Goal: Task Accomplishment & Management: Use online tool/utility

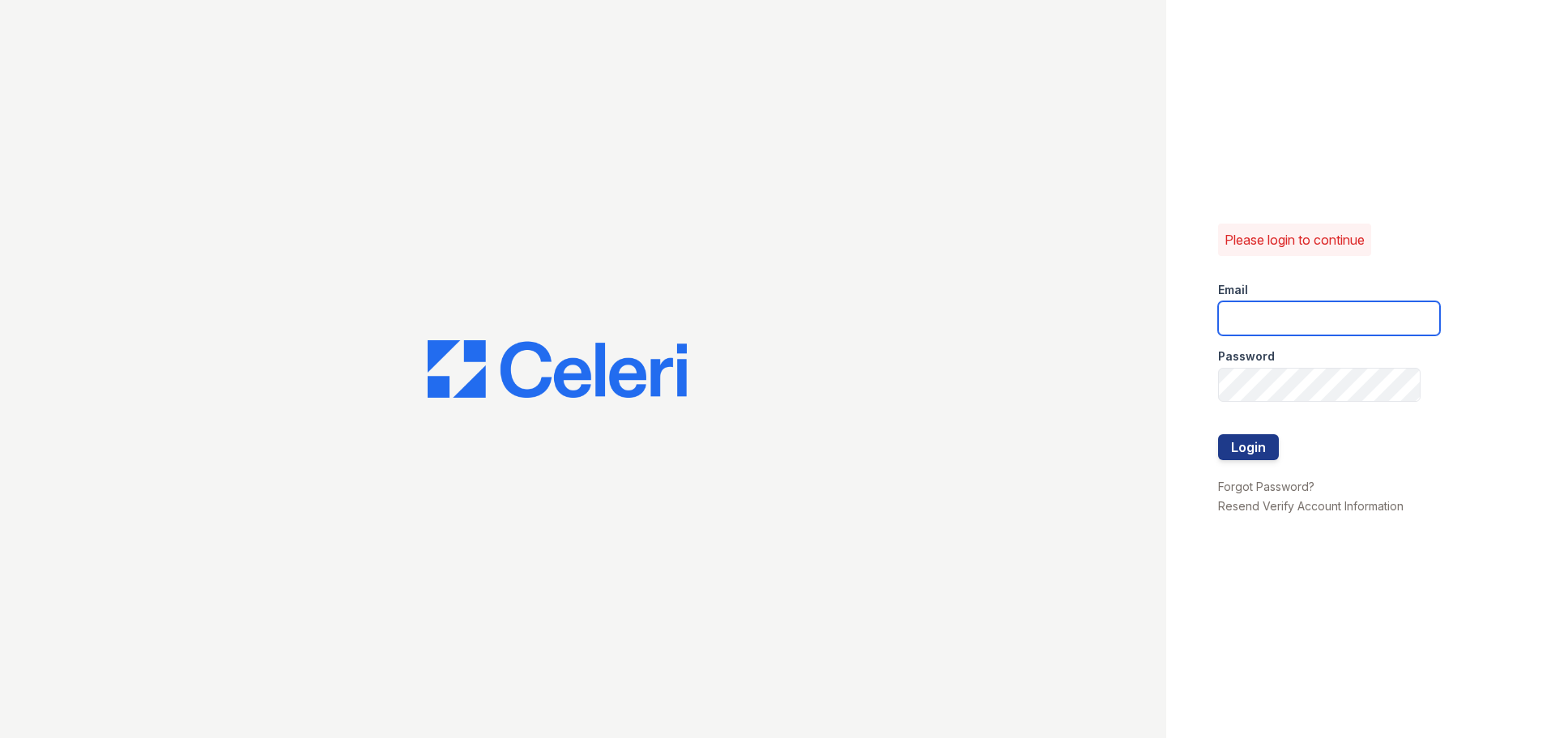
type input "arriveodentonsouth@trinity-pm.com"
click at [1243, 431] on div at bounding box center [1329, 418] width 222 height 32
click at [1243, 433] on div at bounding box center [1329, 418] width 222 height 32
click at [1245, 438] on button "Login" at bounding box center [1248, 447] width 61 height 26
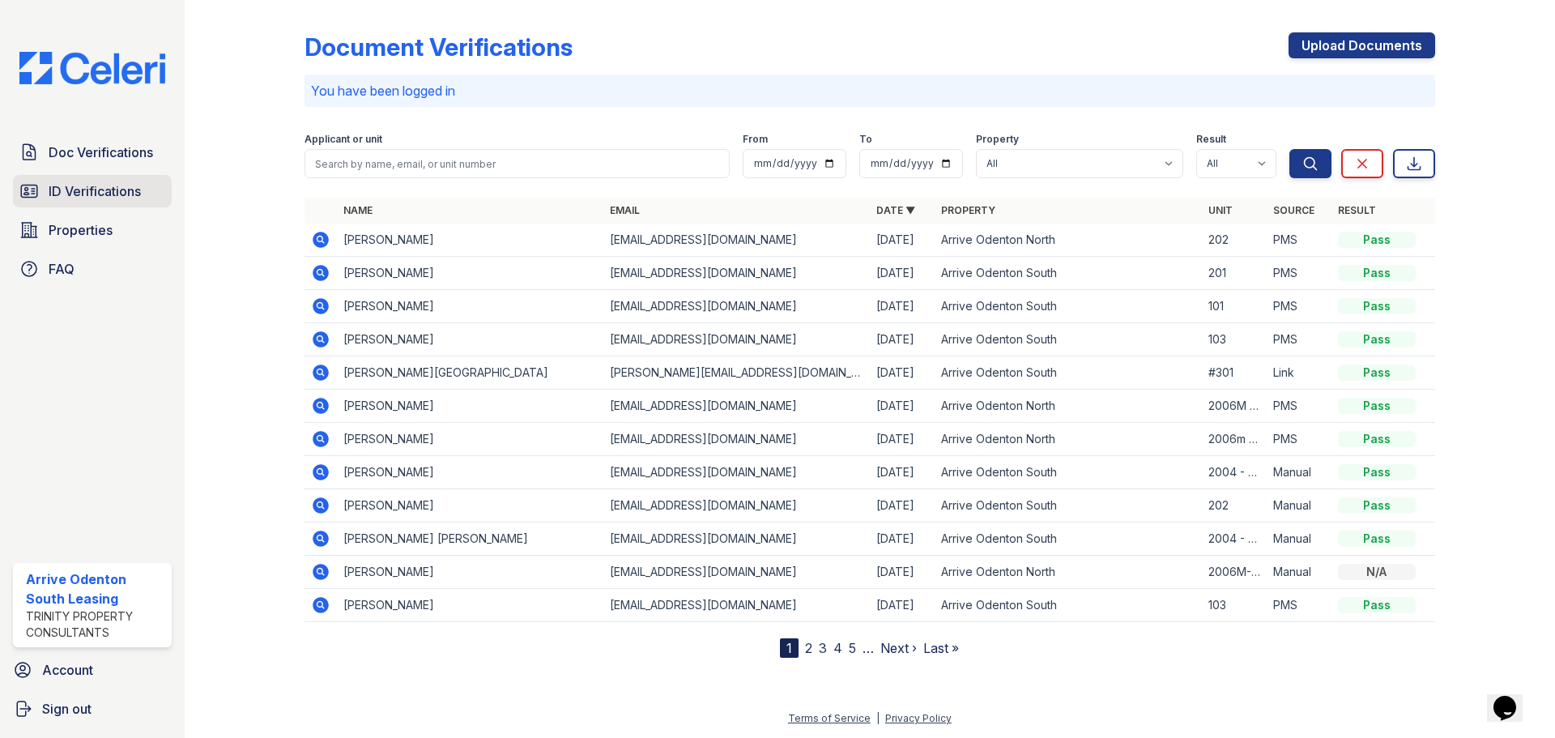
click at [100, 186] on span "ID Verifications" at bounding box center [95, 190] width 92 height 19
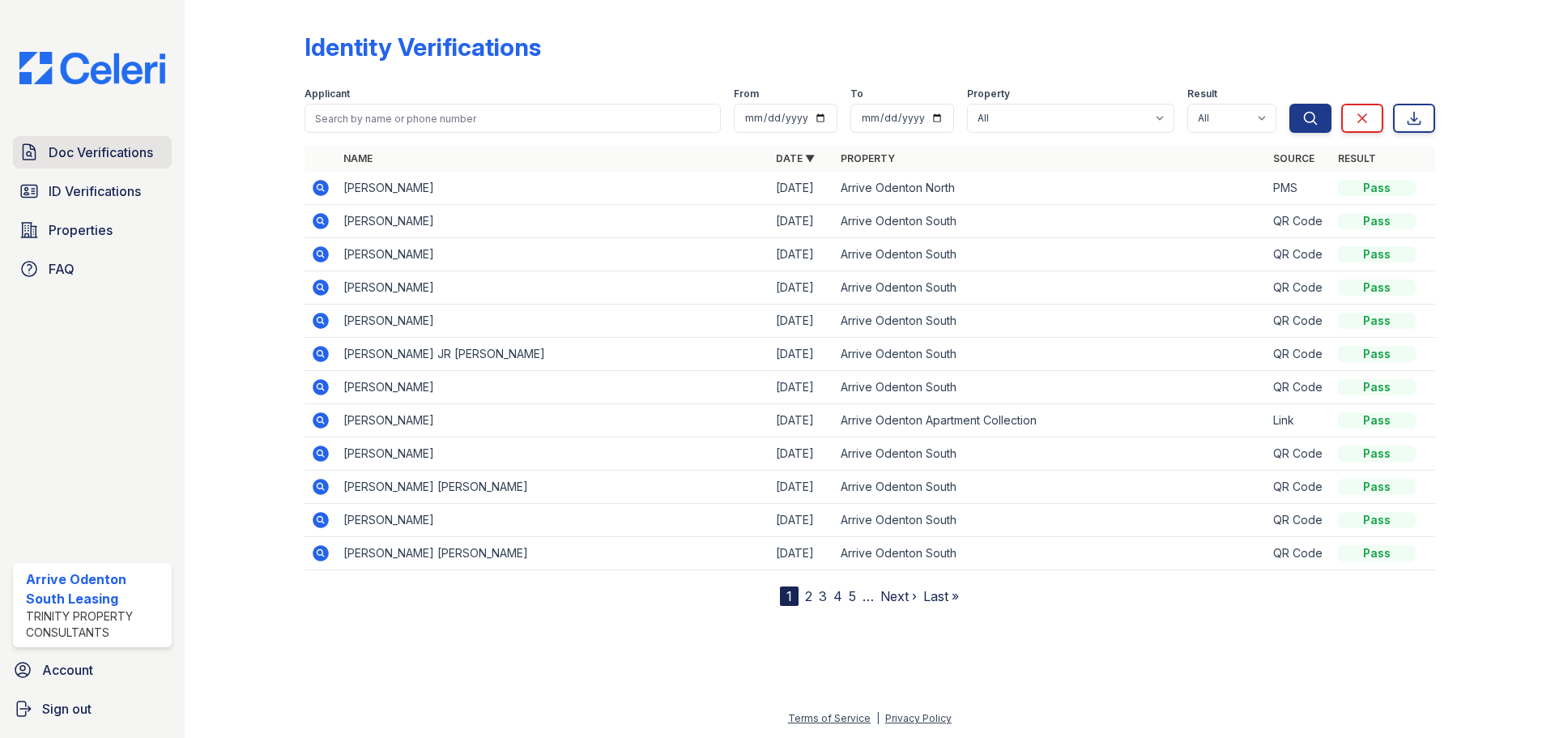
click at [87, 144] on span "Doc Verifications" at bounding box center [101, 152] width 105 height 19
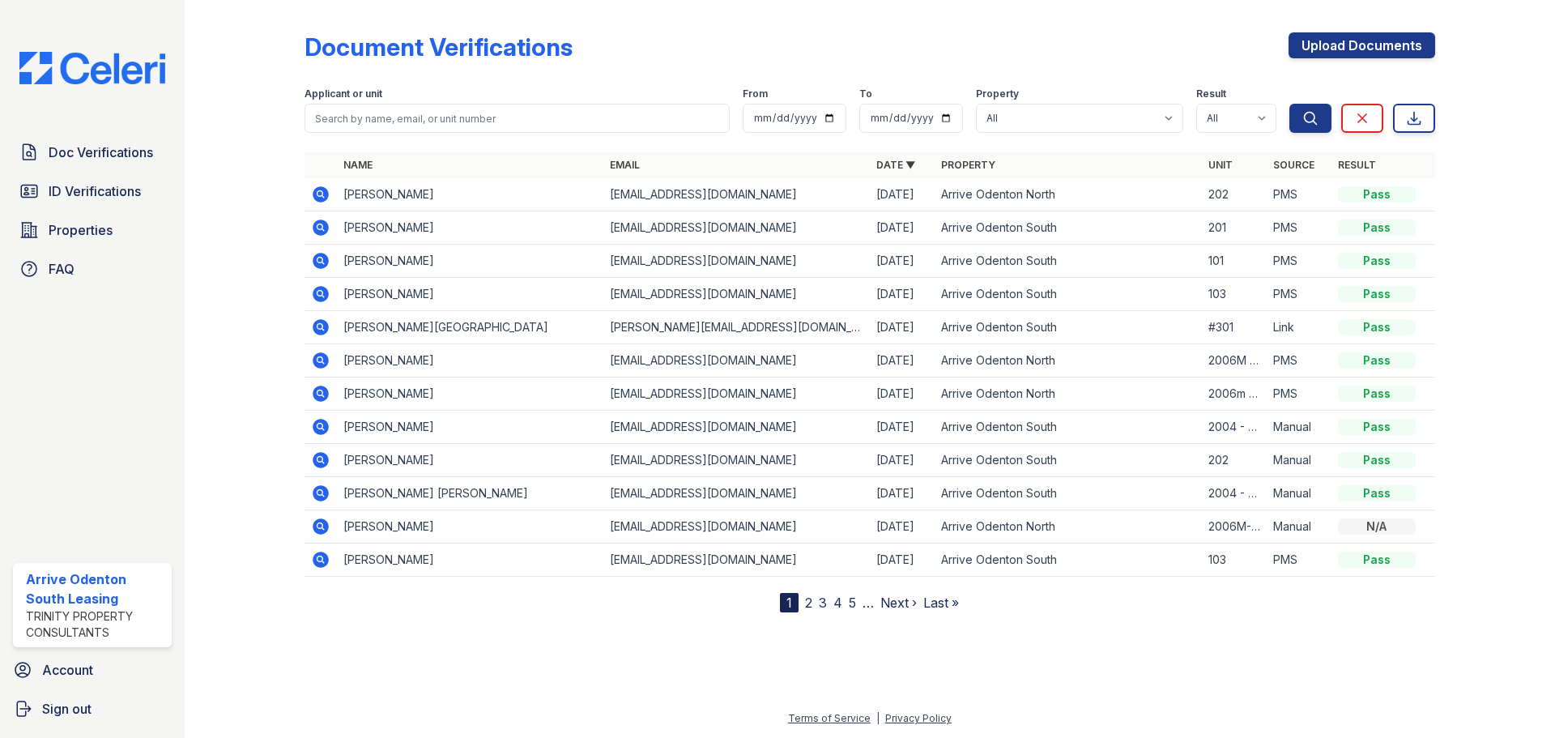
click at [322, 227] on icon at bounding box center [320, 226] width 4 height 4
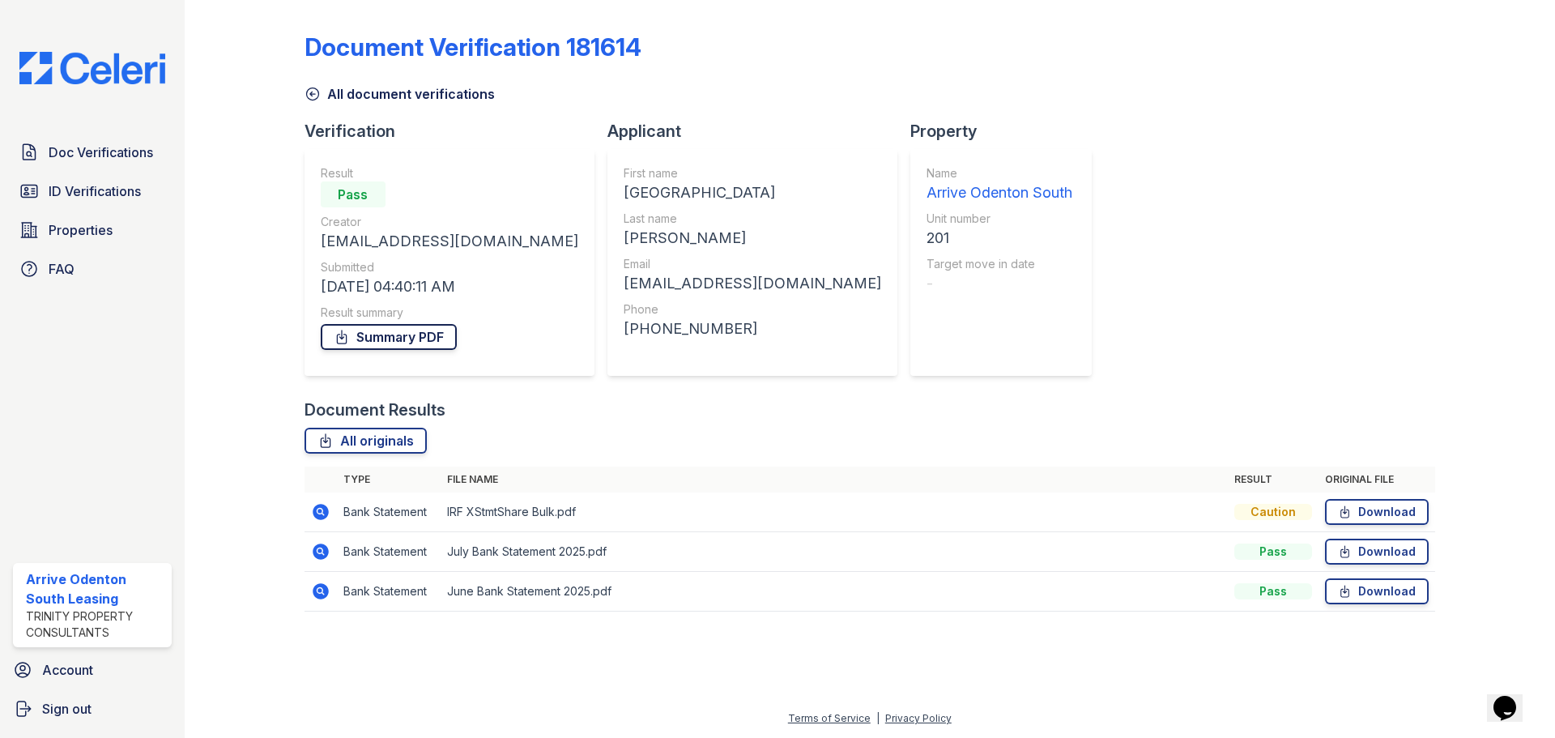
click at [417, 343] on link "Summary PDF" at bounding box center [389, 337] width 136 height 26
click at [147, 211] on div "Doc Verifications ID Verifications Properties FAQ" at bounding box center [92, 210] width 172 height 149
click at [128, 198] on span "ID Verifications" at bounding box center [95, 190] width 92 height 19
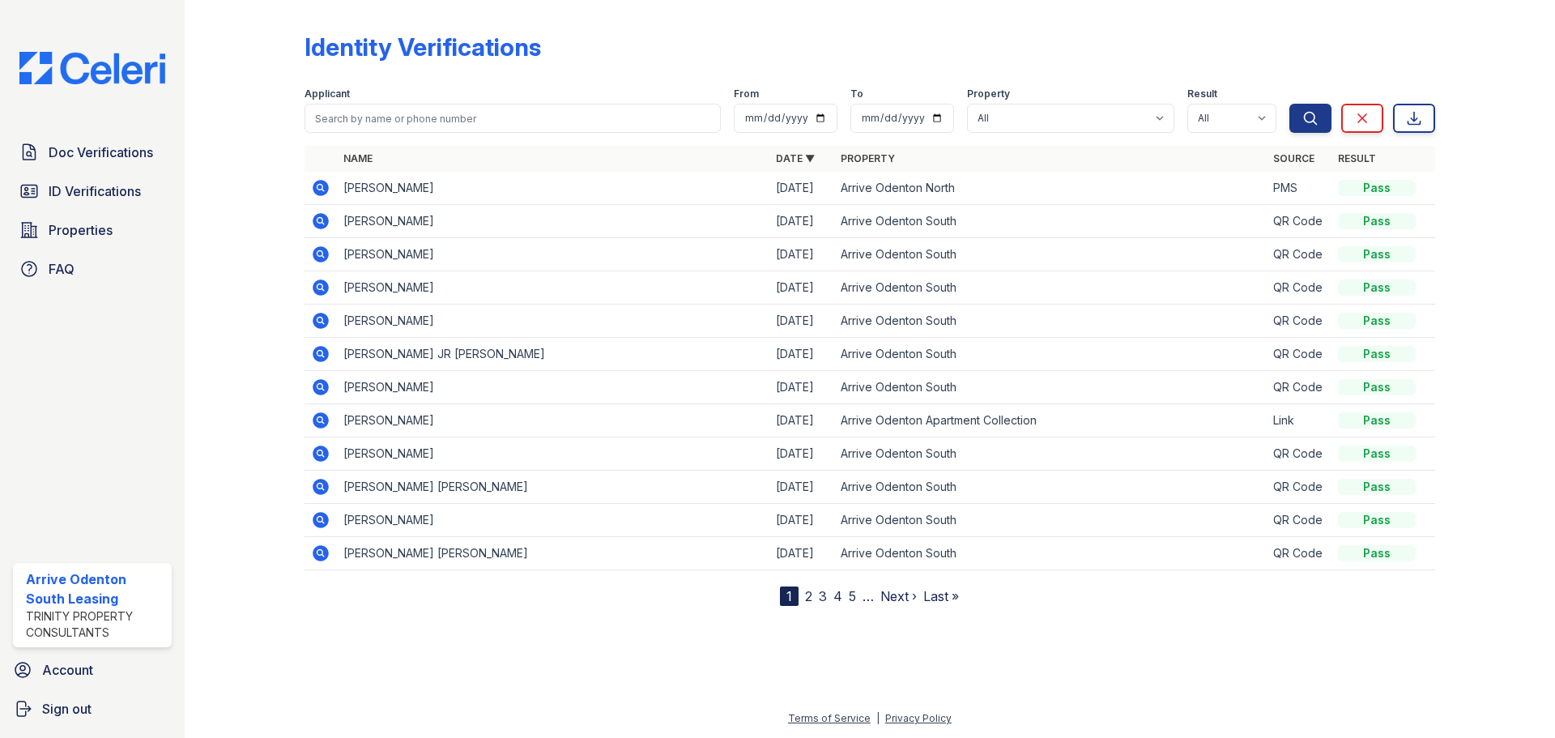
click at [813, 595] on nav "1 2 3 4 5 … Next › Last »" at bounding box center [869, 596] width 179 height 19
click at [806, 597] on link "2" at bounding box center [808, 596] width 7 height 16
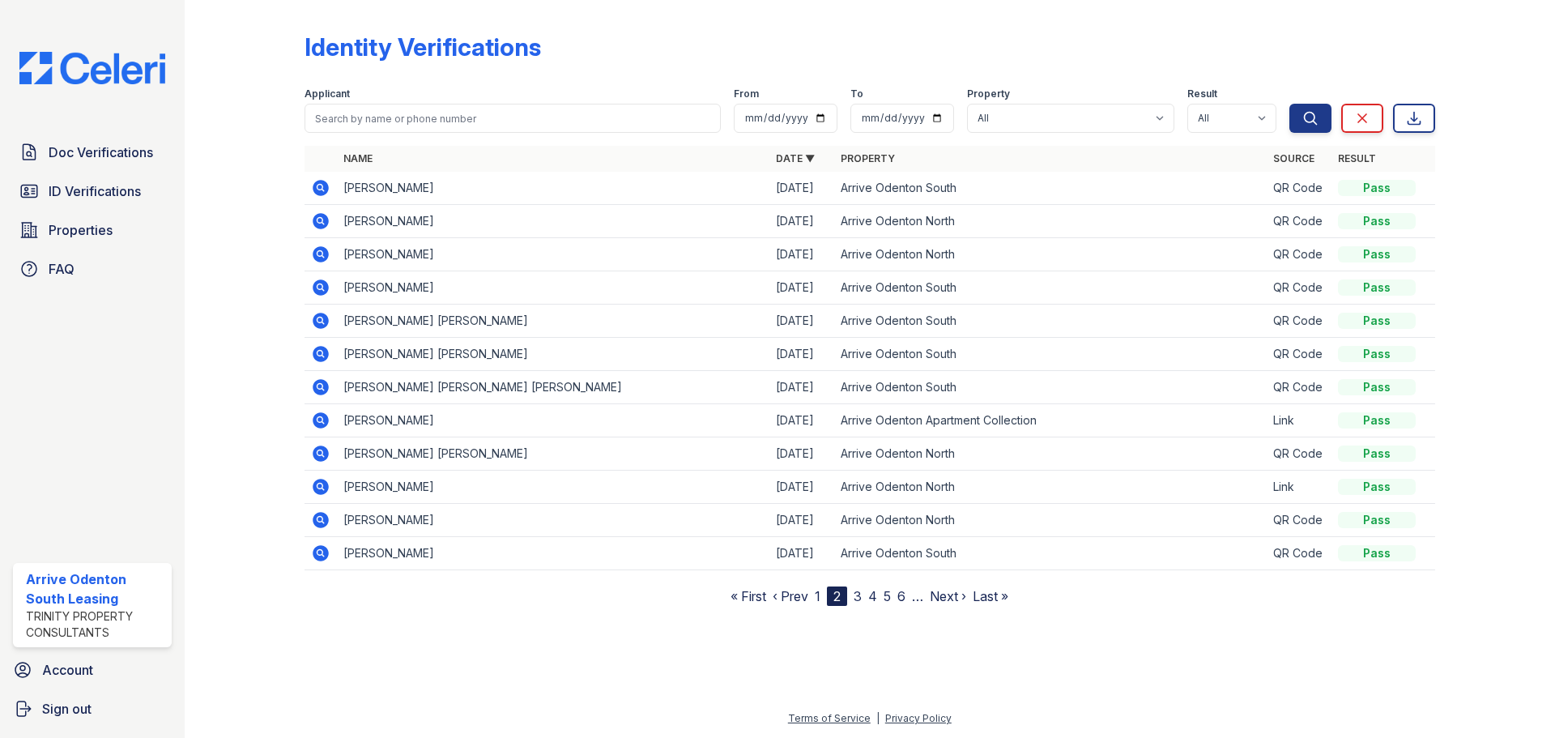
click at [321, 558] on icon at bounding box center [321, 553] width 16 height 16
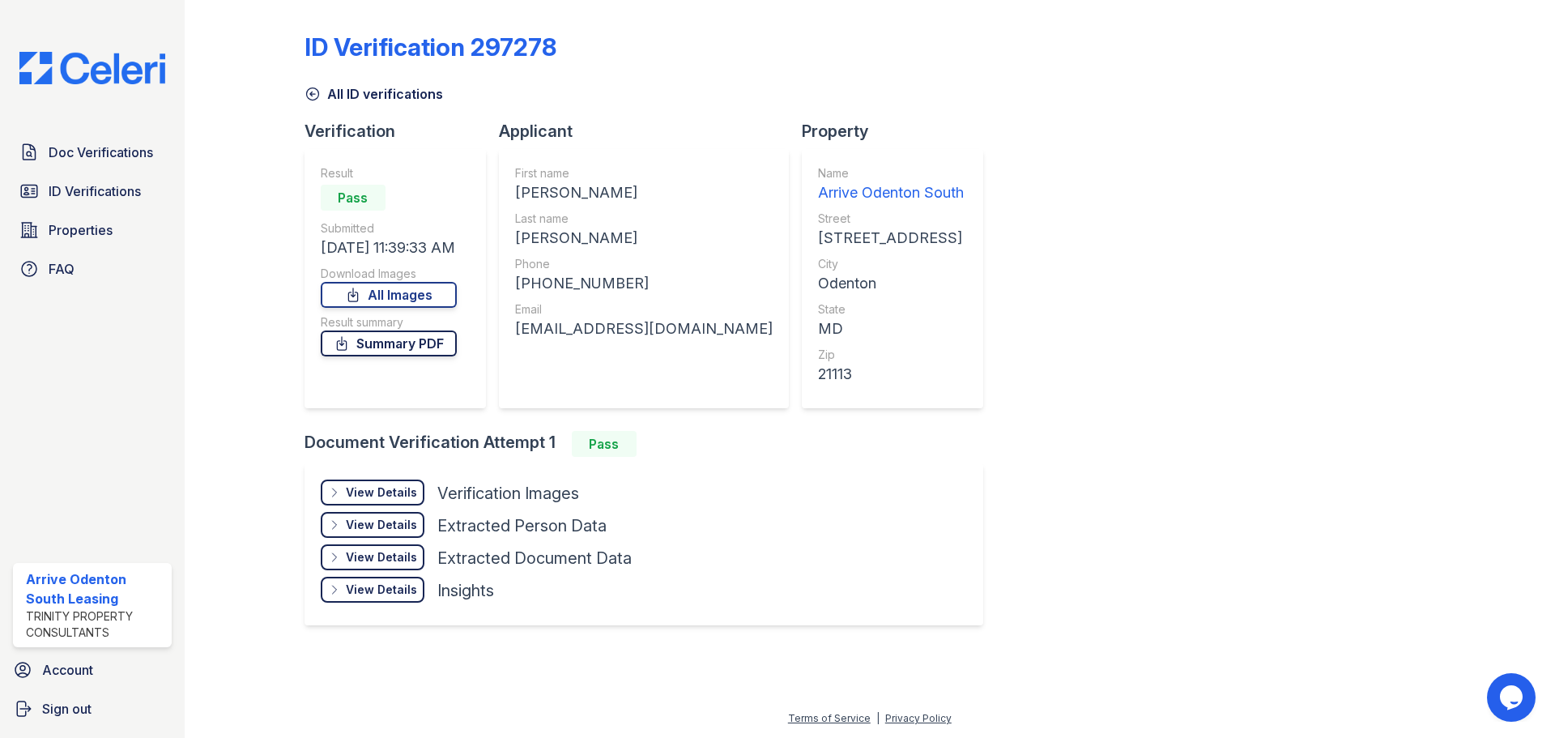
click at [391, 345] on link "Summary PDF" at bounding box center [389, 344] width 136 height 26
click at [412, 296] on link "All Images" at bounding box center [389, 295] width 136 height 26
click at [1360, 14] on div "ID Verification 297278 All ID verifications Verification Result Pass Submitted …" at bounding box center [870, 327] width 1131 height 642
